Goal: Task Accomplishment & Management: Manage account settings

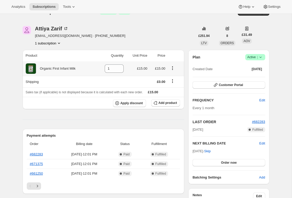
scroll to position [3, 0]
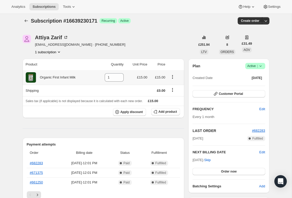
click at [92, 76] on div "Organic First Infant Milk" at bounding box center [60, 77] width 68 height 10
click at [173, 75] on icon "Product actions" at bounding box center [172, 76] width 5 height 5
click at [141, 89] on td at bounding box center [137, 90] width 24 height 11
click at [176, 75] on button "Product actions" at bounding box center [172, 77] width 8 height 6
click at [176, 85] on span "Swap variant" at bounding box center [172, 87] width 19 height 4
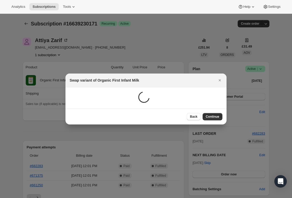
scroll to position [0, 0]
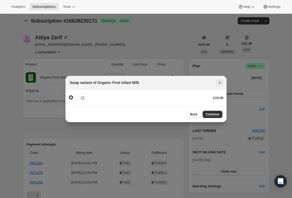
click at [221, 81] on icon "Close" at bounding box center [219, 82] width 5 height 5
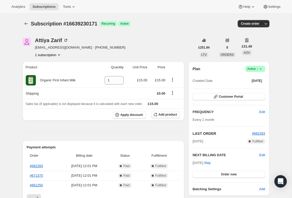
scroll to position [3, 0]
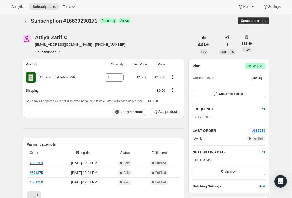
drag, startPoint x: 159, startPoint y: 111, endPoint x: 73, endPoint y: 41, distance: 110.5
click at [161, 111] on span "Add product" at bounding box center [167, 112] width 18 height 4
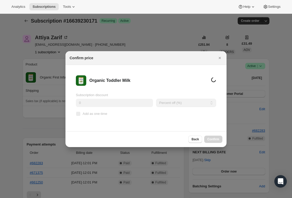
scroll to position [0, 0]
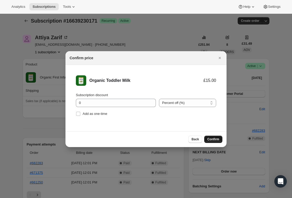
click at [211, 138] on span "Confirm" at bounding box center [213, 139] width 12 height 4
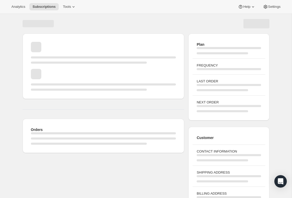
scroll to position [3, 0]
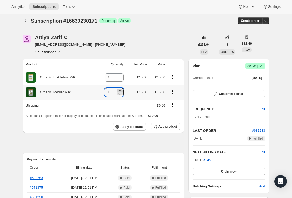
click at [119, 89] on icon at bounding box center [119, 90] width 5 height 5
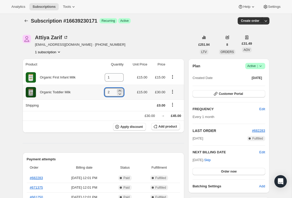
click at [119, 89] on icon at bounding box center [119, 90] width 5 height 5
click at [121, 93] on icon at bounding box center [119, 93] width 5 height 5
type input "3"
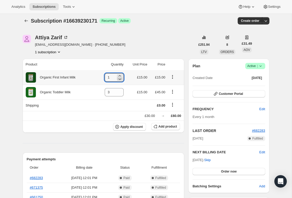
click at [119, 79] on icon at bounding box center [119, 78] width 5 height 5
type input "0"
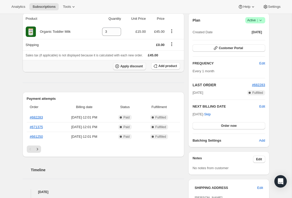
scroll to position [20, 0]
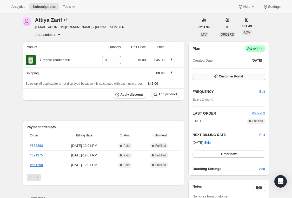
click at [235, 75] on span "Customer Portal" at bounding box center [231, 76] width 24 height 4
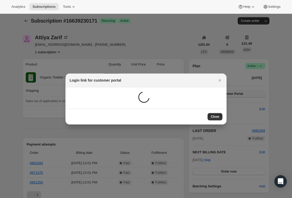
scroll to position [0, 0]
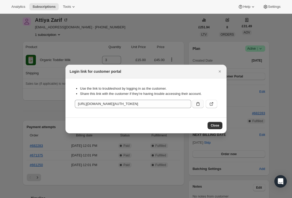
click at [194, 102] on button ":rgp:" at bounding box center [197, 104] width 11 height 8
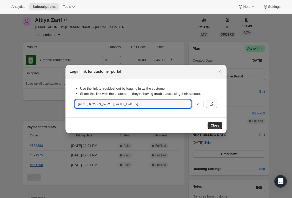
click at [210, 104] on icon ":rgp:" at bounding box center [211, 103] width 5 height 5
